Goal: Transaction & Acquisition: Purchase product/service

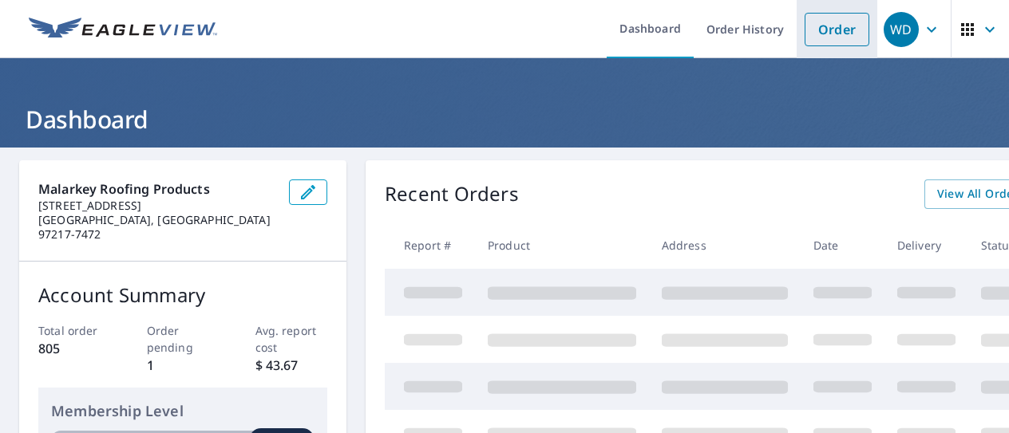
click at [830, 37] on link "Order" at bounding box center [837, 30] width 65 height 34
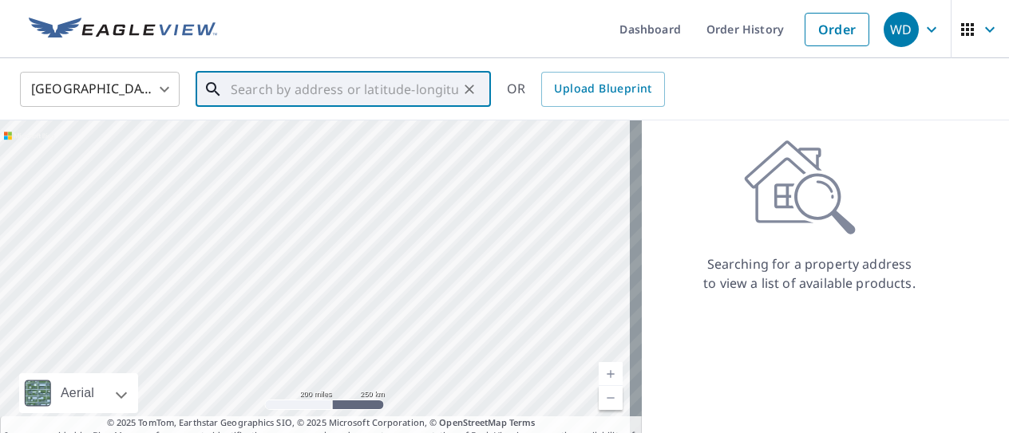
click at [259, 82] on input "text" at bounding box center [345, 89] width 228 height 45
paste input "[STREET_ADDRESS][PERSON_NAME]"
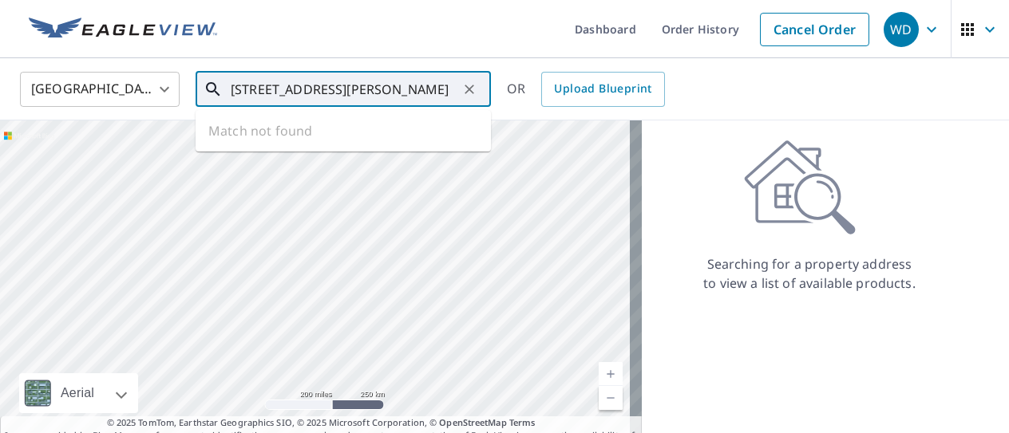
scroll to position [0, 8]
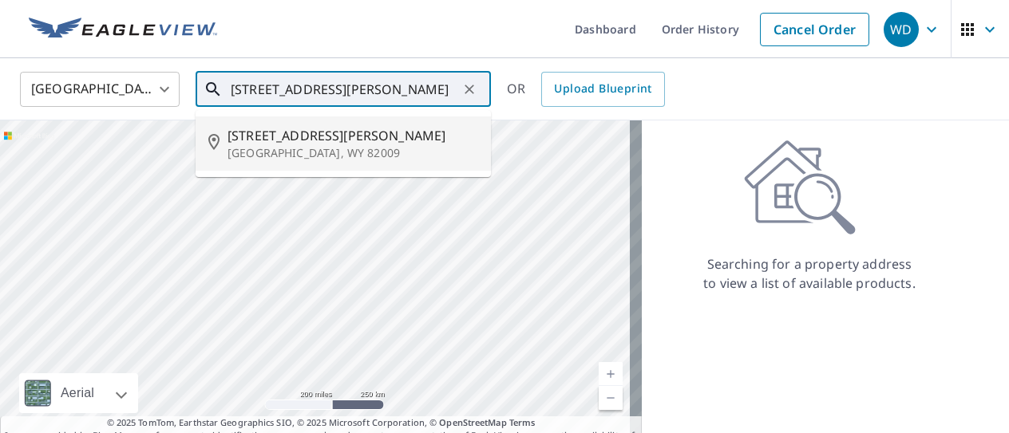
click at [275, 123] on li "[STREET_ADDRESS][PERSON_NAME]" at bounding box center [343, 144] width 295 height 54
type input "[STREET_ADDRESS][PERSON_NAME]"
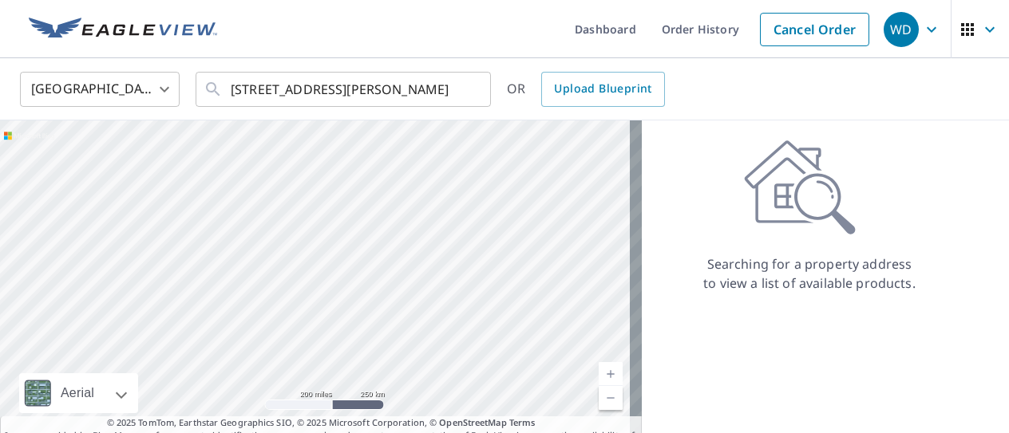
scroll to position [0, 0]
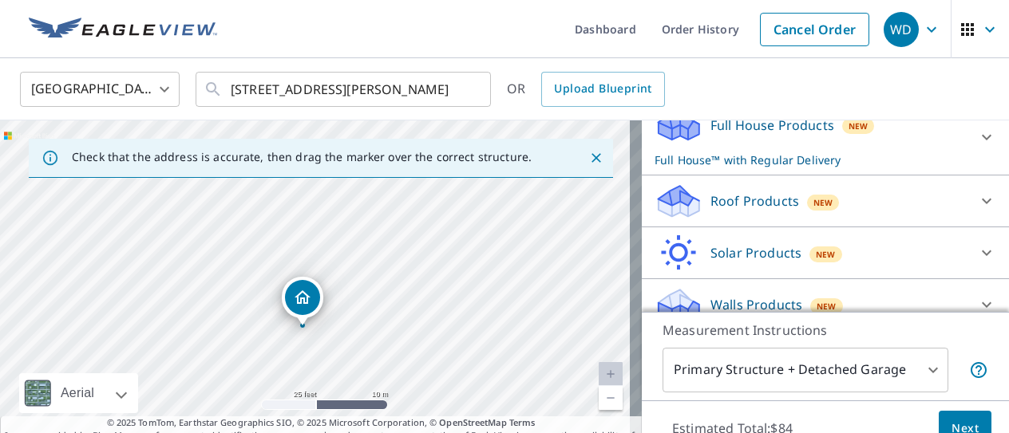
click at [872, 190] on div "Roof Products New" at bounding box center [811, 202] width 313 height 38
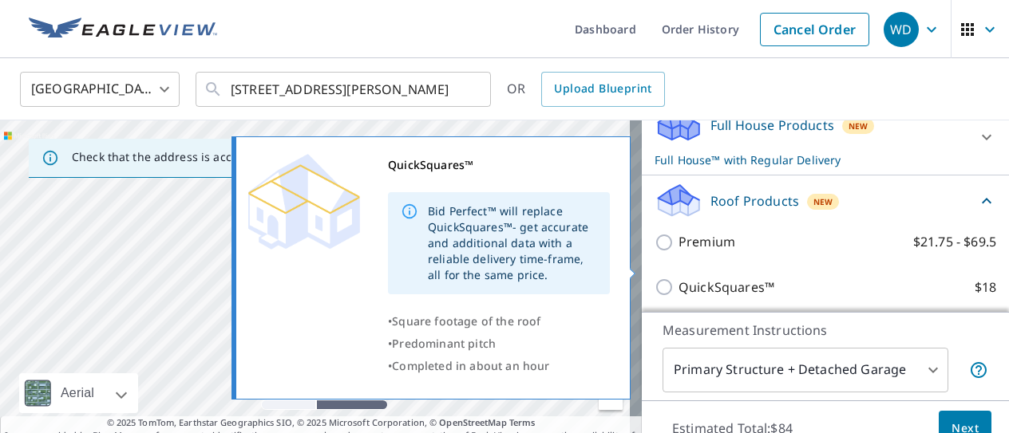
click at [755, 278] on p "QuickSquares™" at bounding box center [727, 288] width 96 height 20
click at [679, 278] on input "QuickSquares™ $18" at bounding box center [667, 287] width 24 height 19
checkbox input "true"
checkbox input "false"
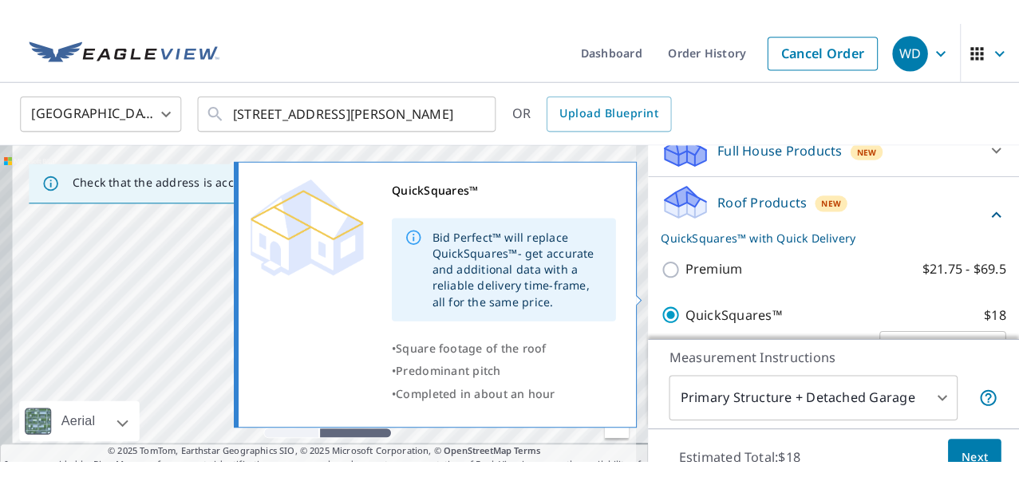
scroll to position [206, 0]
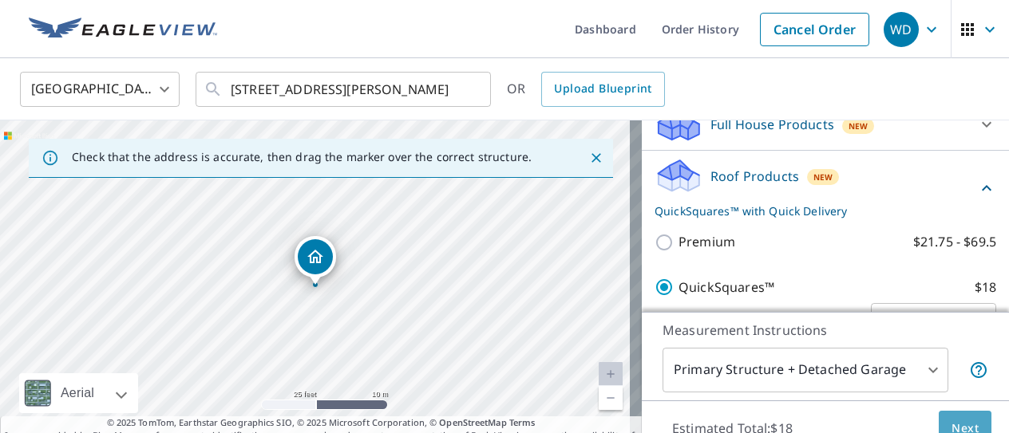
click at [951, 414] on button "Next" at bounding box center [965, 429] width 53 height 36
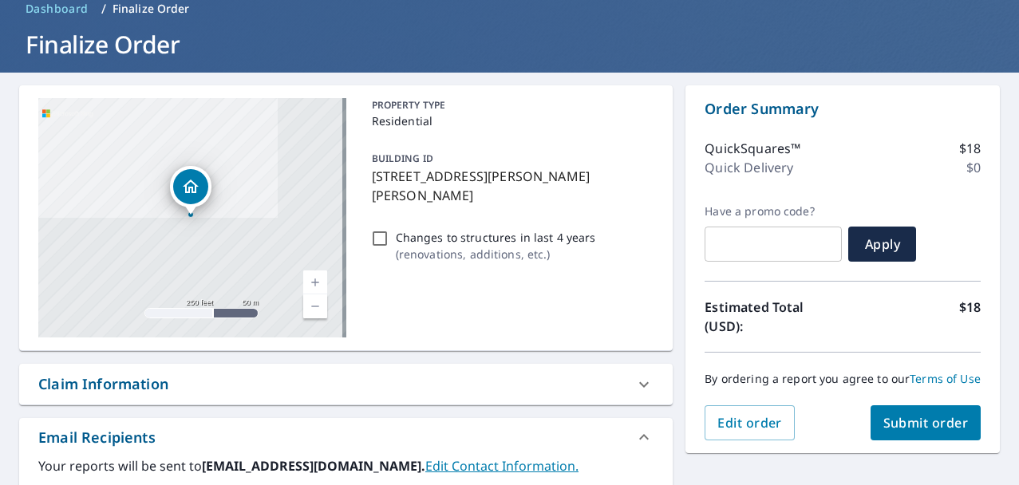
scroll to position [160, 0]
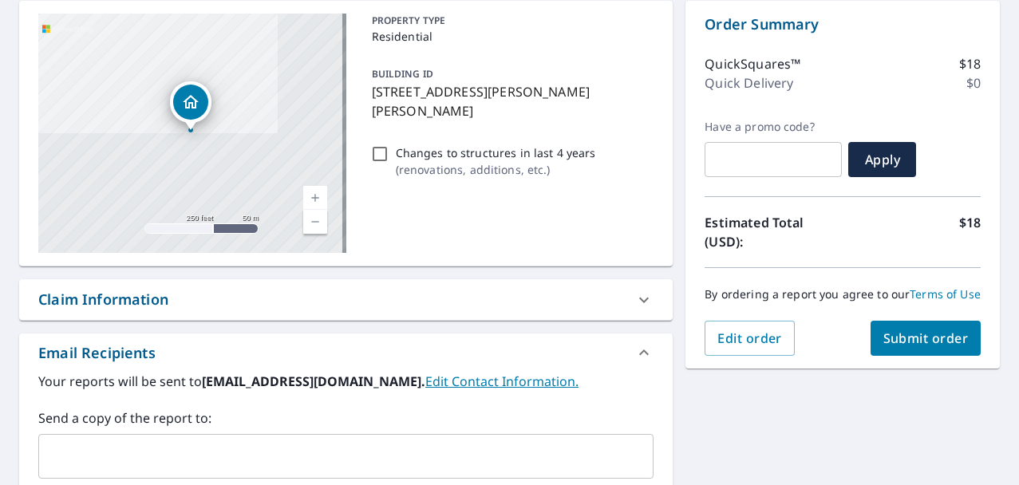
drag, startPoint x: 918, startPoint y: 353, endPoint x: 431, endPoint y: 319, distance: 488.1
click at [431, 319] on div "[STREET_ADDRESS][PERSON_NAME] A standard road map Aerial A detailed look from a…" at bounding box center [509, 331] width 1019 height 687
click at [431, 299] on div "Claim Information" at bounding box center [331, 300] width 587 height 22
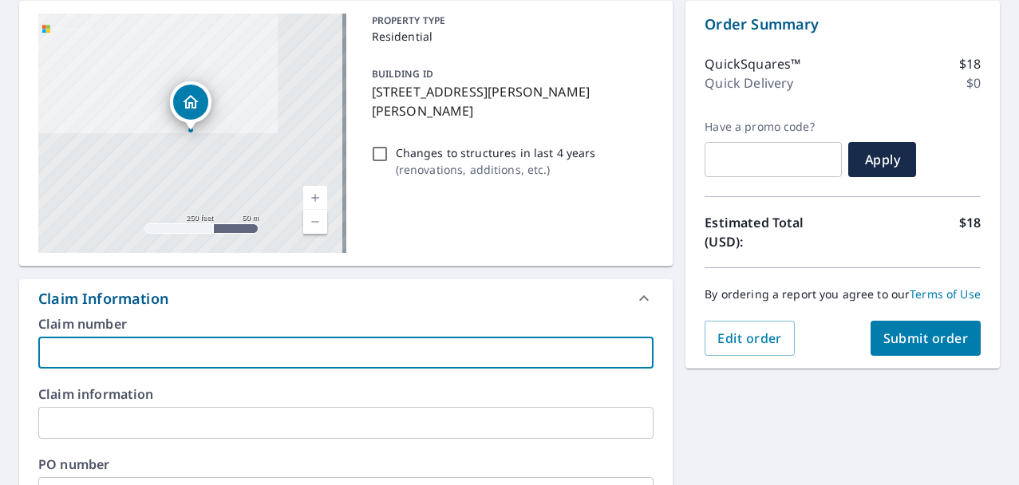
click at [210, 346] on input "text" at bounding box center [346, 353] width 616 height 32
type input "28288"
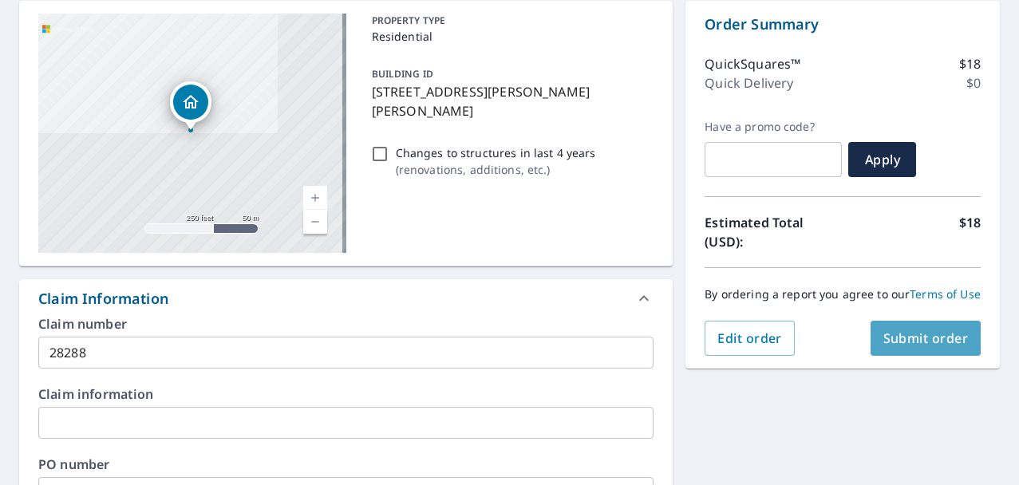
click at [938, 347] on span "Submit order" at bounding box center [926, 339] width 85 height 18
